Goal: Complete application form

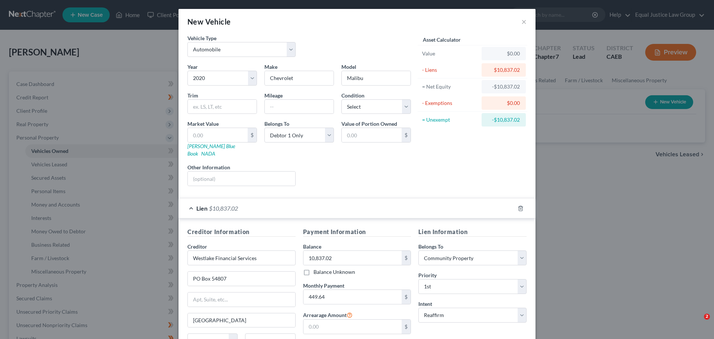
select select "0"
select select "6"
select select "0"
select select "4"
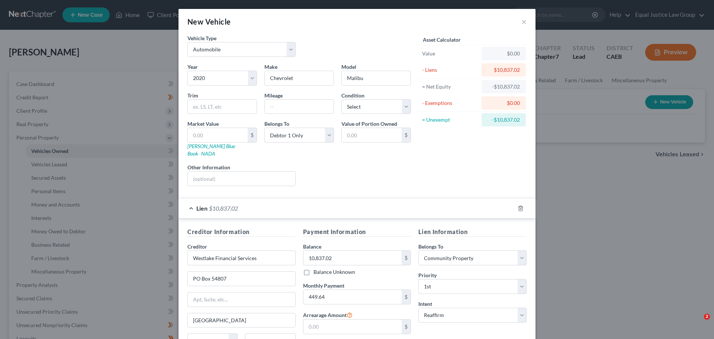
select select "0"
select select "2"
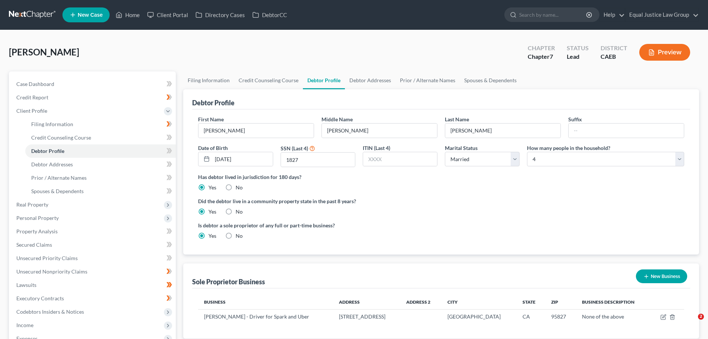
select select "1"
select select "3"
click at [133, 13] on link "Home" at bounding box center [128, 14] width 32 height 13
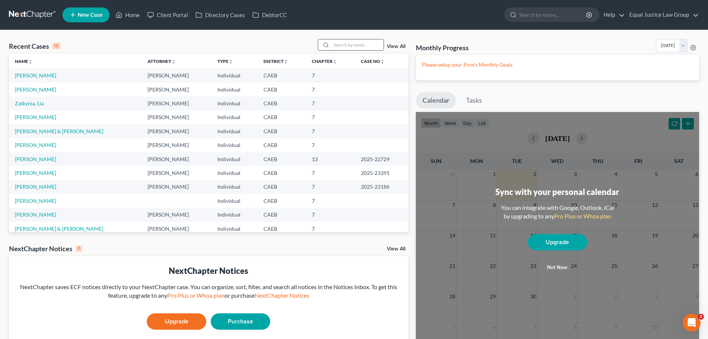
click at [342, 44] on input "search" at bounding box center [358, 44] width 52 height 11
type input "[PERSON_NAME]"
